Goal: Navigation & Orientation: Find specific page/section

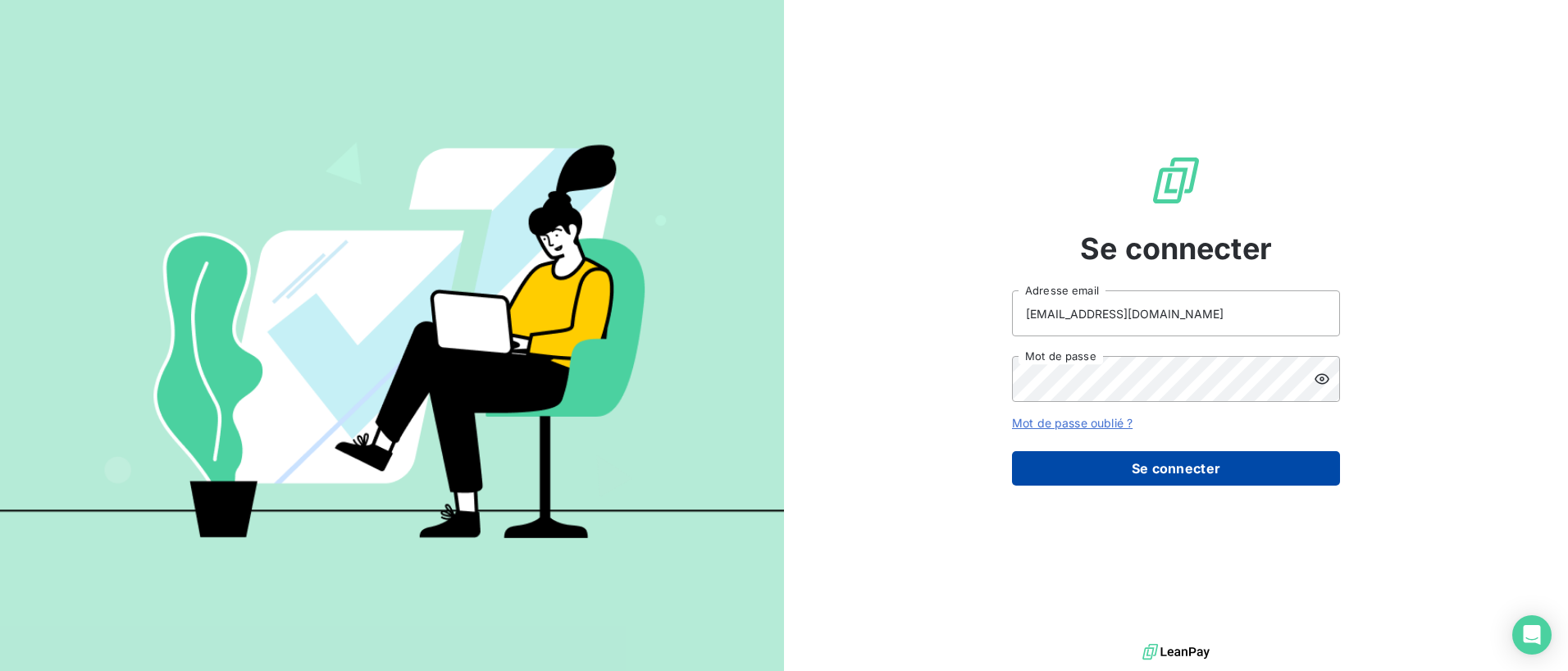
click at [1135, 466] on button "Se connecter" at bounding box center [1176, 468] width 328 height 35
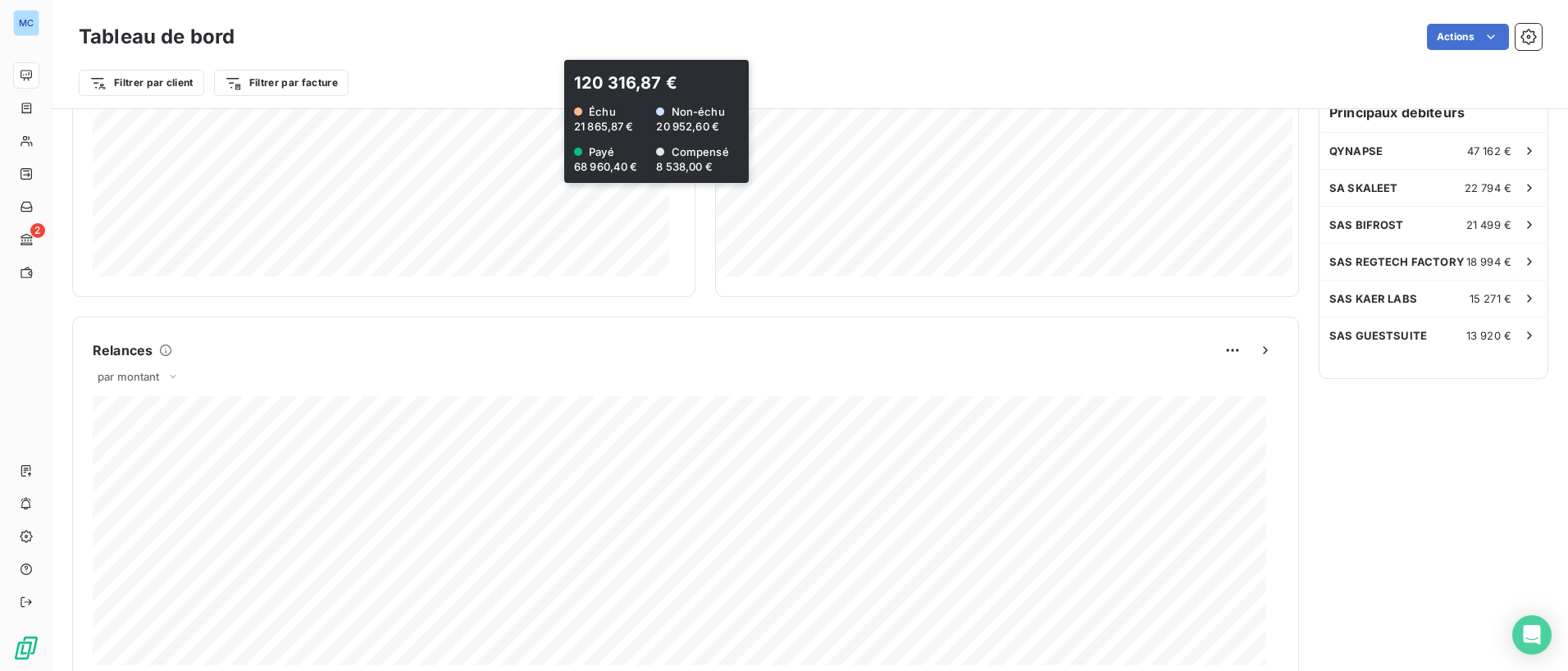
scroll to position [499, 0]
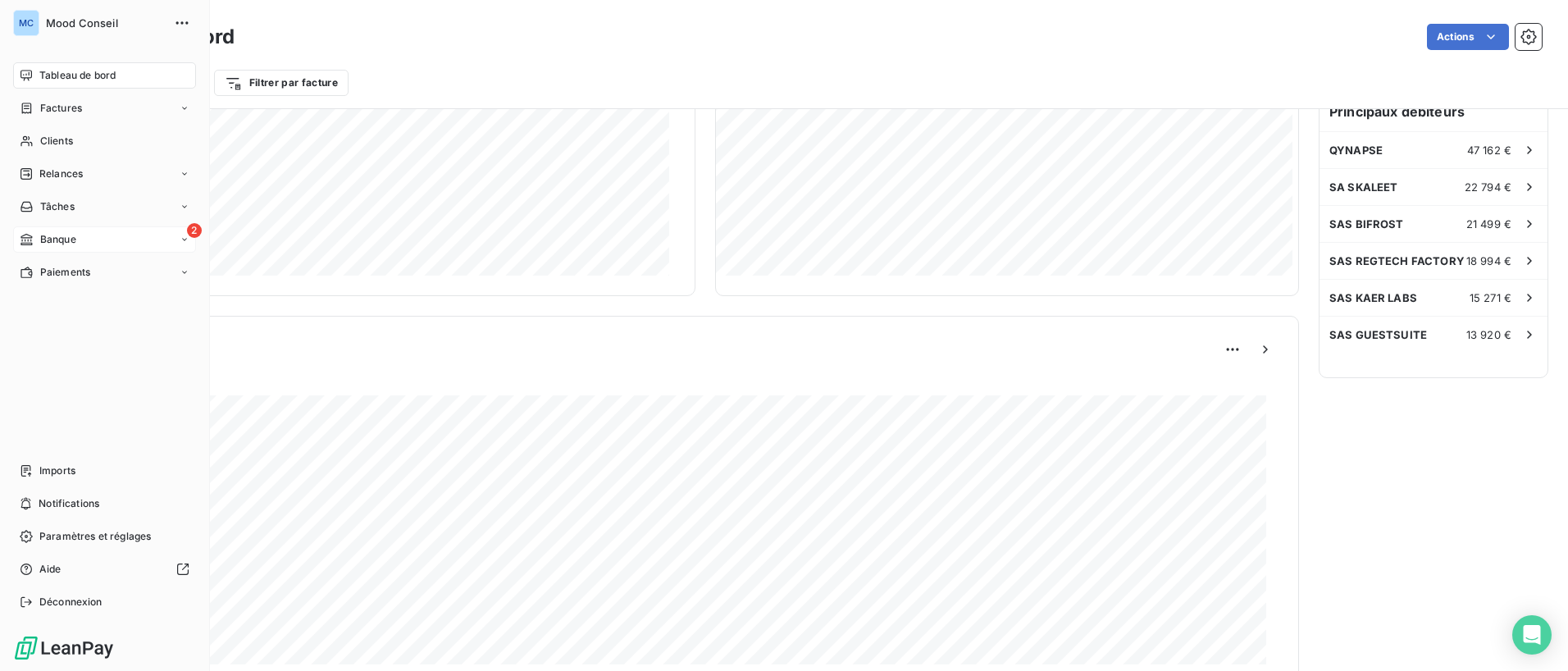
click at [48, 245] on span "Banque" at bounding box center [58, 239] width 37 height 14
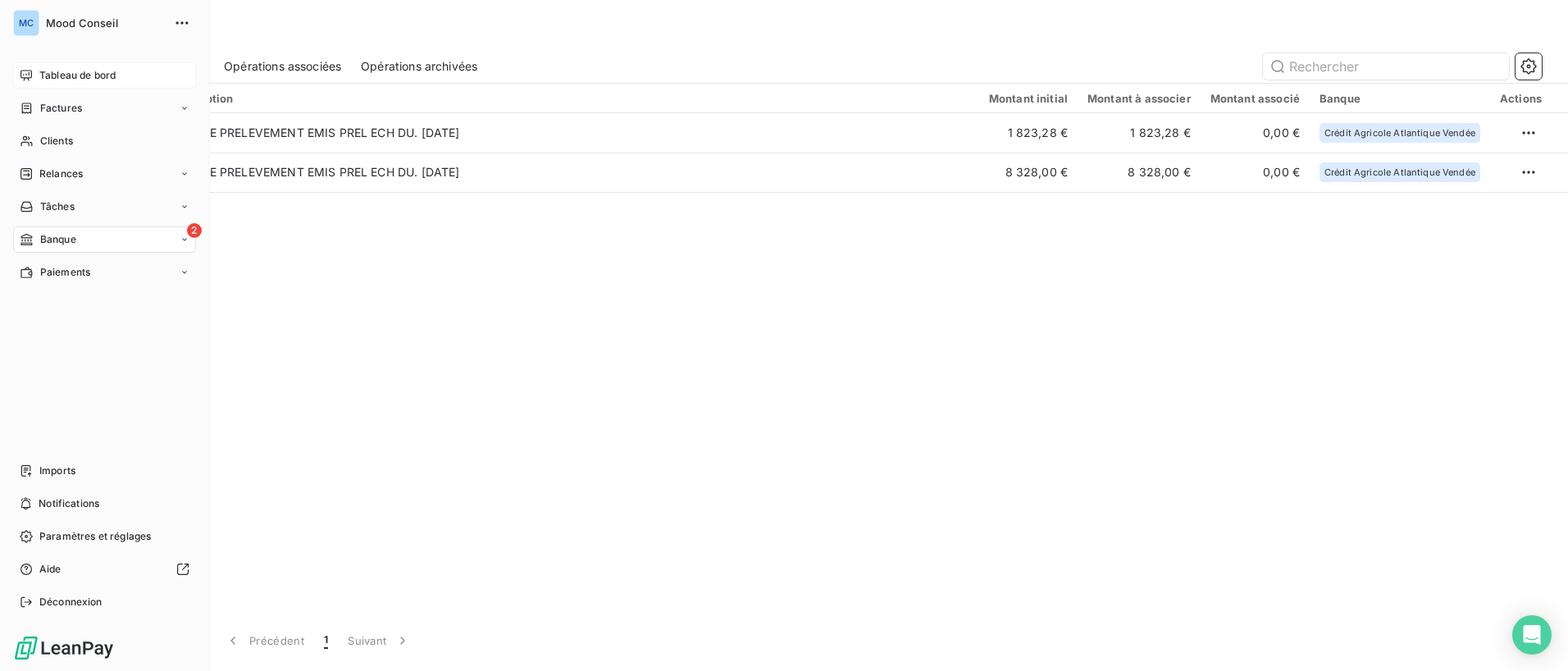
click at [36, 80] on div "Tableau de bord" at bounding box center [104, 75] width 183 height 26
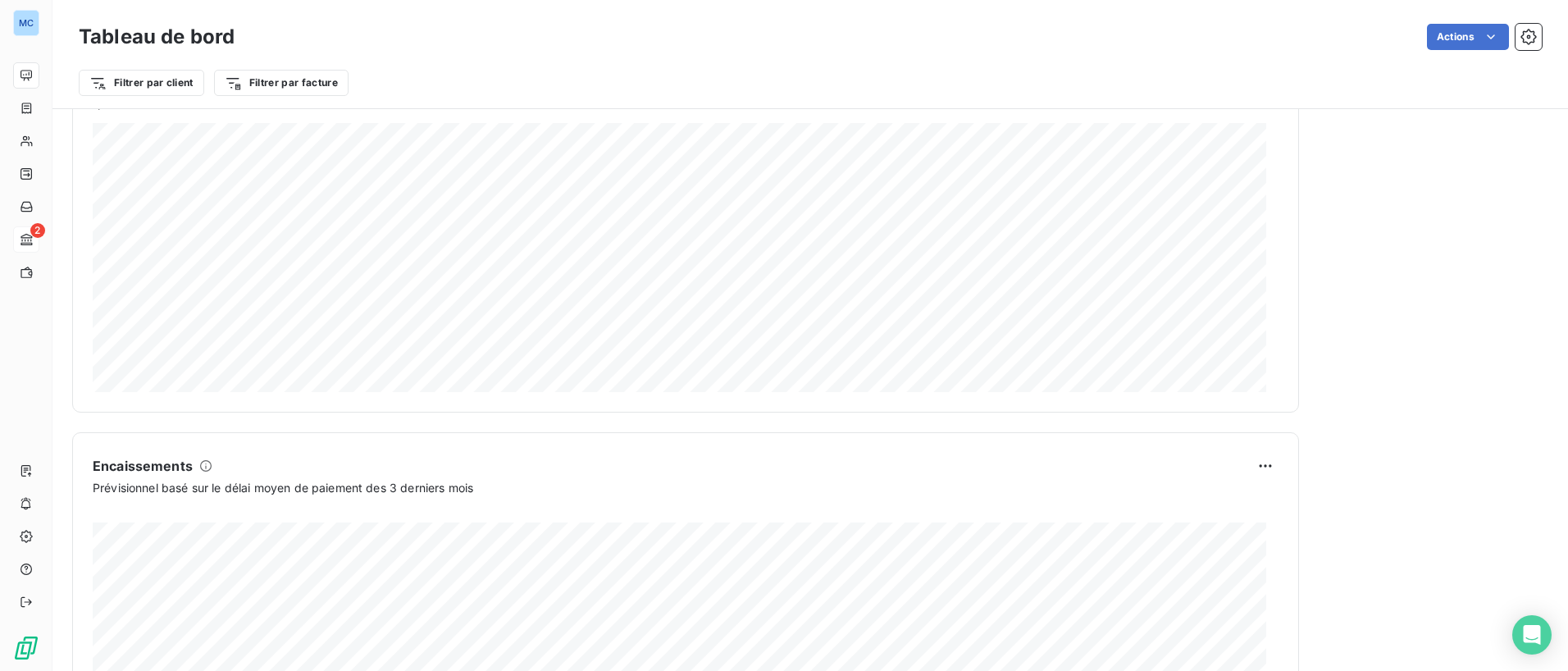
scroll to position [928, 0]
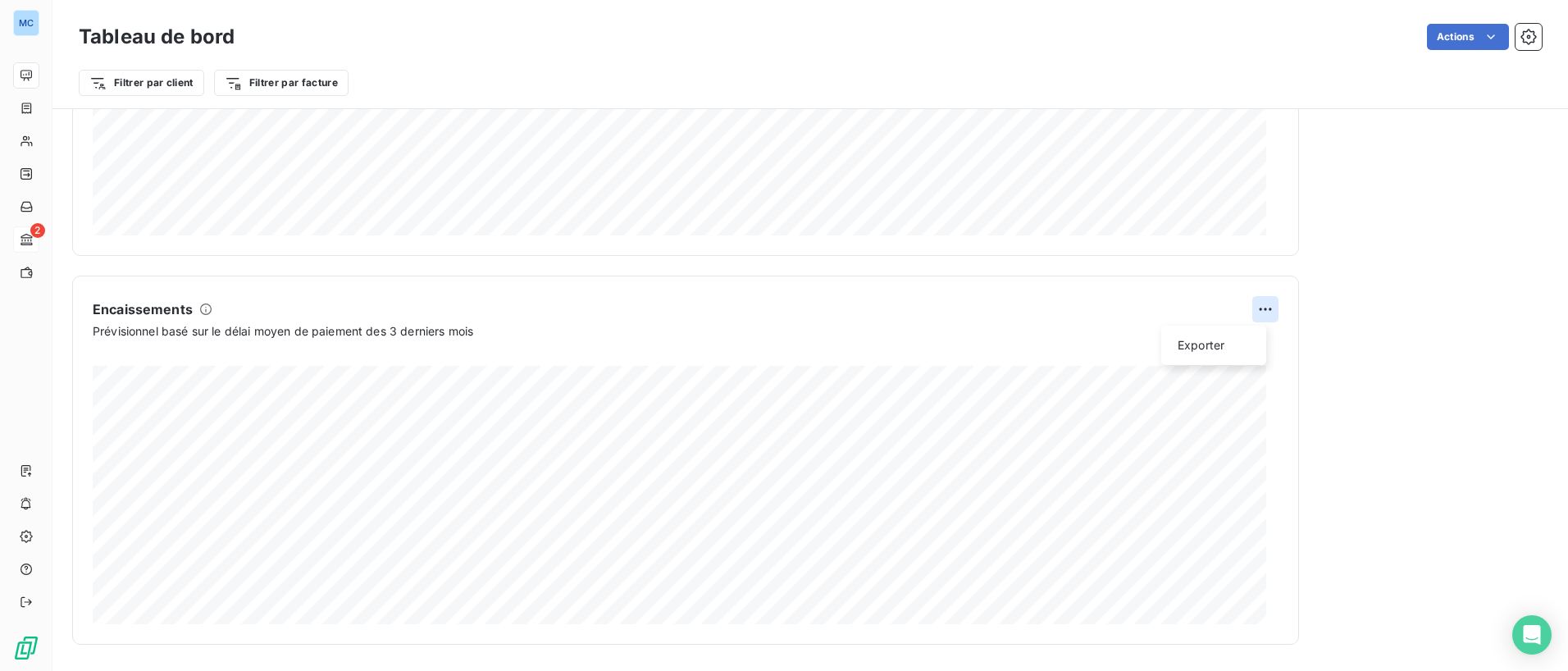
click at [1249, 307] on html "MC 2 Tableau de bord Actions Filtrer par client Filtrer par facture Encours cli…" at bounding box center [784, 336] width 1568 height 671
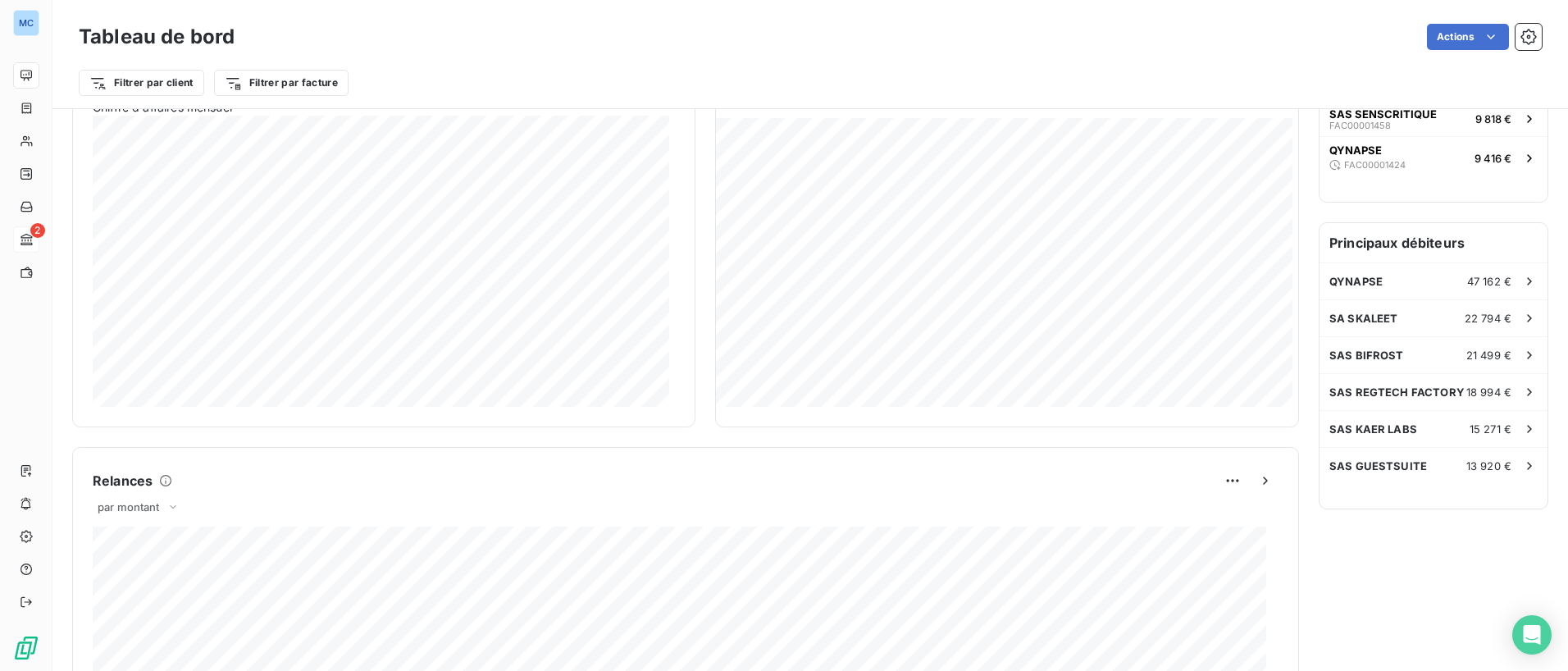
scroll to position [361, 0]
